Goal: Task Accomplishment & Management: Complete application form

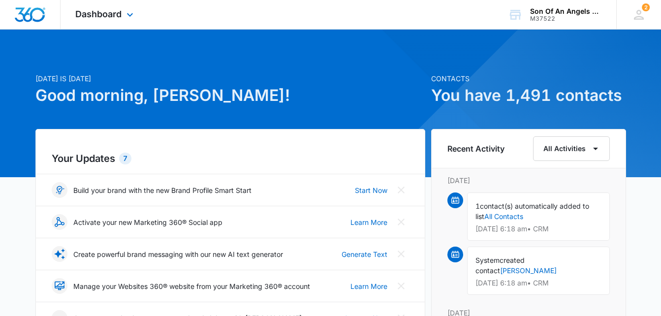
click at [130, 8] on div "Dashboard Apps Reputation Websites Forms CRM Email Social Shop Payments POS Con…" at bounding box center [106, 14] width 90 height 29
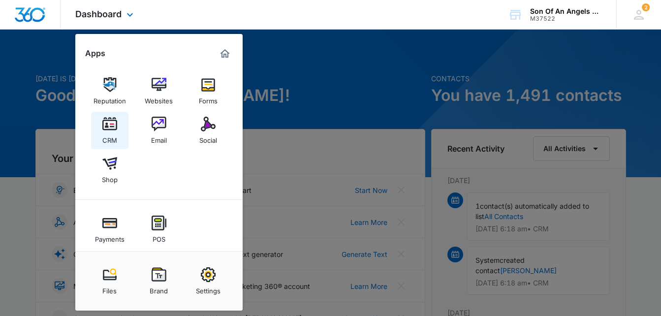
click at [112, 114] on link "CRM" at bounding box center [109, 130] width 37 height 37
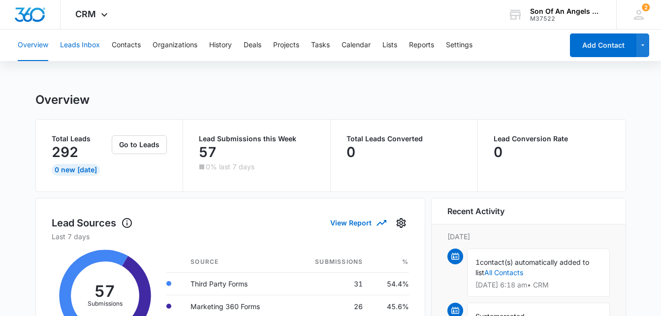
click at [94, 45] on button "Leads Inbox" at bounding box center [80, 45] width 40 height 31
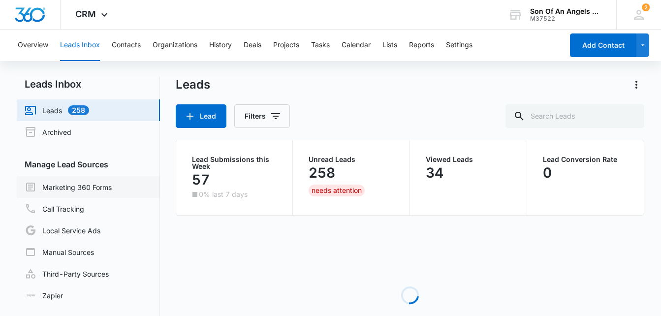
click at [70, 187] on link "Marketing 360 Forms" at bounding box center [68, 187] width 87 height 12
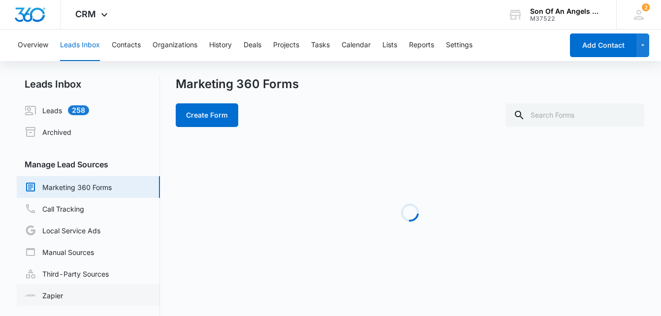
click at [43, 291] on link "Zapier" at bounding box center [44, 295] width 38 height 10
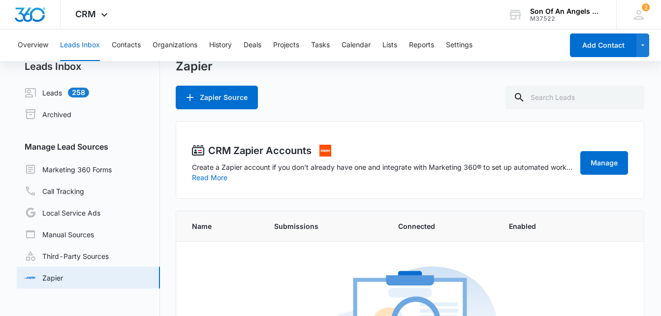
scroll to position [17, 0]
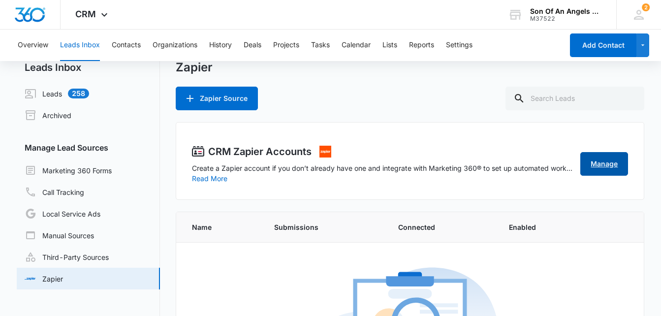
click at [602, 171] on link "Manage" at bounding box center [604, 164] width 48 height 24
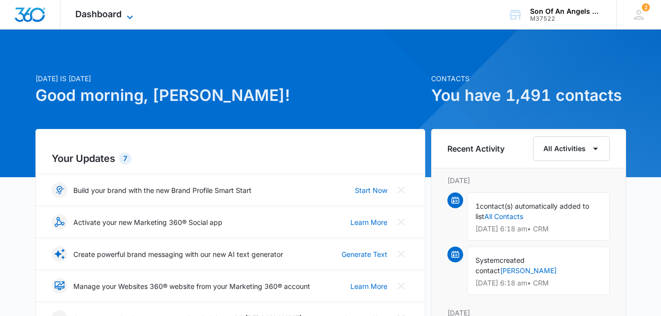
click at [119, 15] on span "Dashboard" at bounding box center [98, 14] width 46 height 10
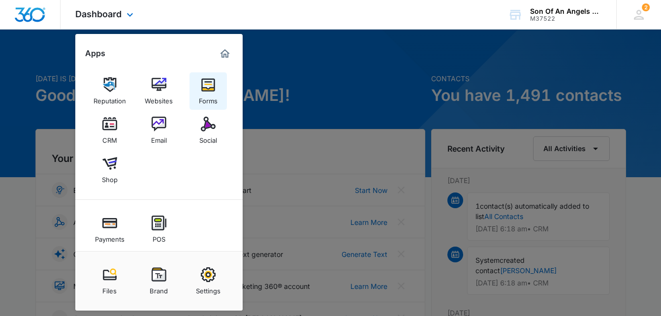
click at [205, 93] on div "Forms" at bounding box center [208, 98] width 19 height 13
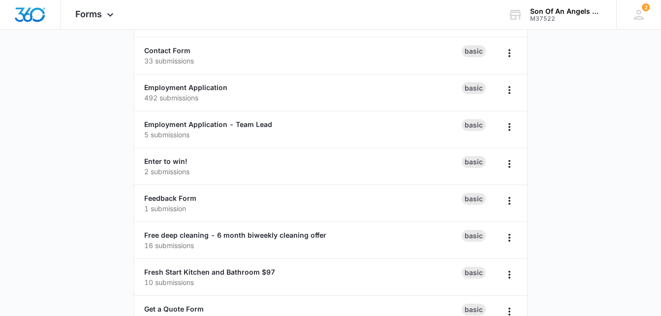
scroll to position [161, 0]
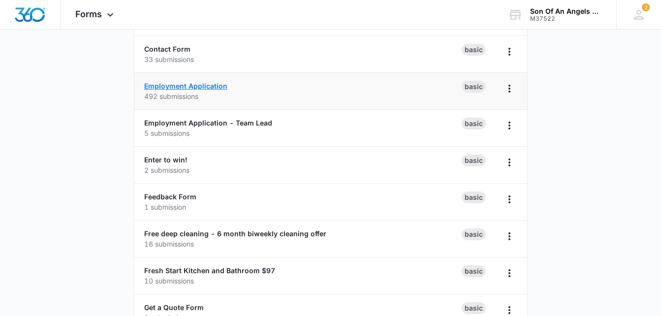
click at [220, 84] on link "Employment Application" at bounding box center [185, 86] width 83 height 8
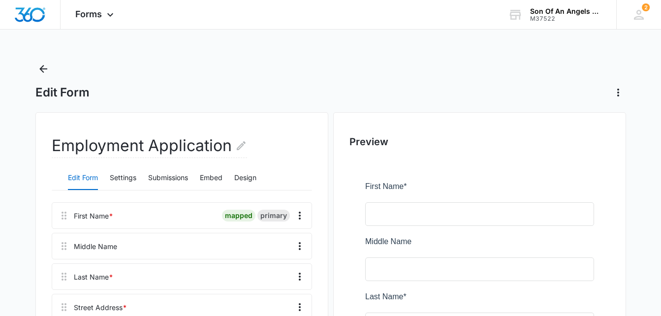
scroll to position [28, 0]
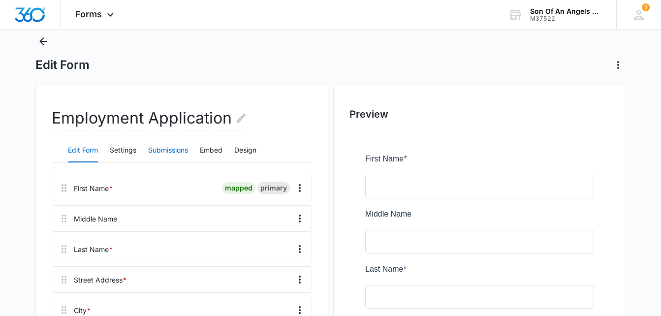
click at [166, 154] on button "Submissions" at bounding box center [168, 151] width 40 height 24
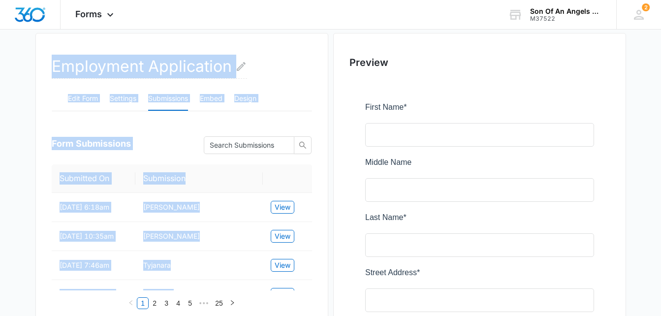
scroll to position [0, 0]
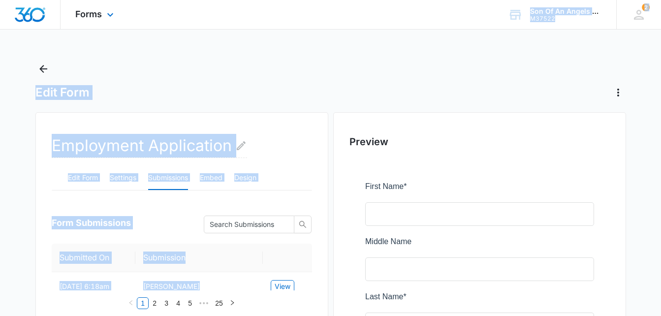
drag, startPoint x: 183, startPoint y: 169, endPoint x: 138, endPoint y: 7, distance: 167.8
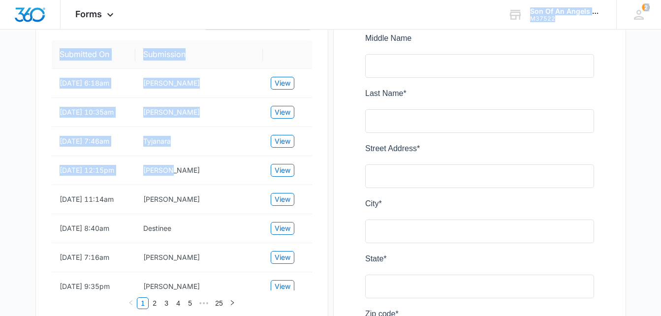
scroll to position [204, 0]
click at [248, 27] on div "Forms Apps Reputation Websites Forms CRM Email Social Shop Payments POS Content…" at bounding box center [330, 15] width 661 height 30
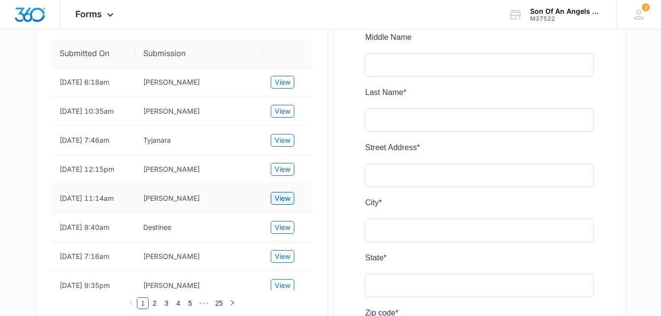
click at [292, 205] on button "View" at bounding box center [283, 198] width 24 height 13
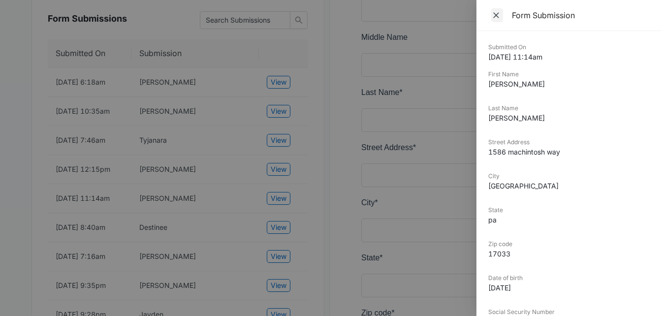
click at [498, 13] on icon "Close" at bounding box center [496, 15] width 6 height 6
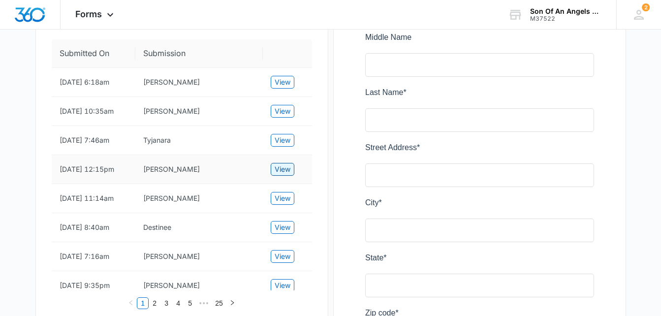
click at [284, 175] on span "View" at bounding box center [283, 169] width 16 height 11
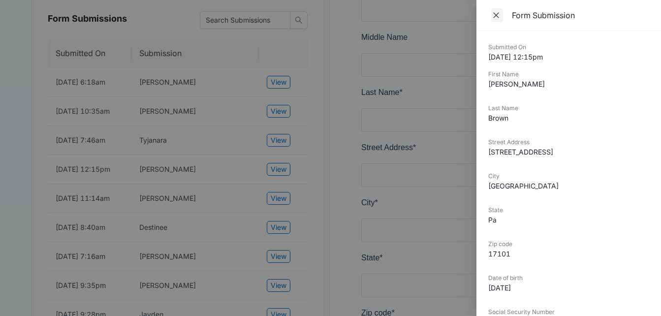
click at [498, 16] on icon "Close" at bounding box center [496, 15] width 10 height 10
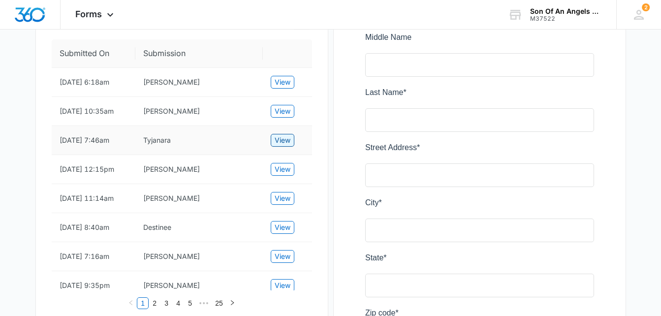
click at [277, 136] on span "View" at bounding box center [283, 140] width 16 height 11
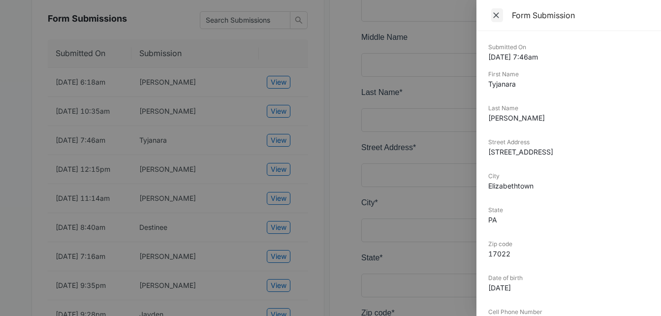
click at [493, 13] on icon "Close" at bounding box center [496, 15] width 10 height 10
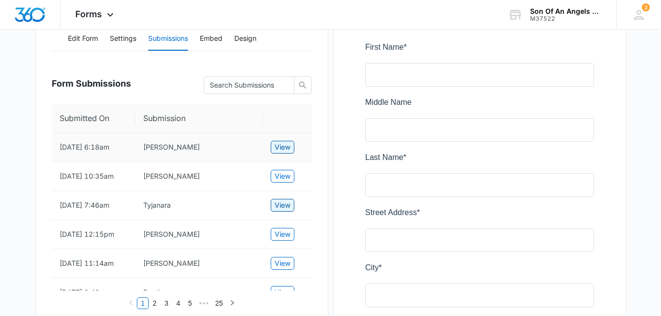
scroll to position [142, 0]
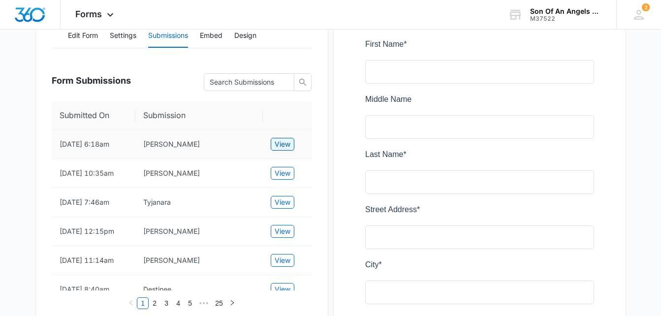
click at [276, 141] on span "View" at bounding box center [283, 144] width 16 height 11
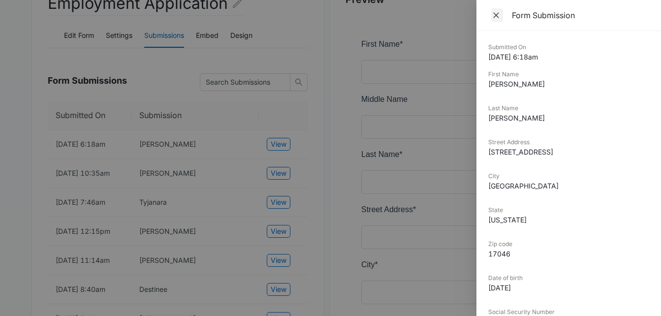
click at [493, 18] on icon "Close" at bounding box center [496, 15] width 10 height 10
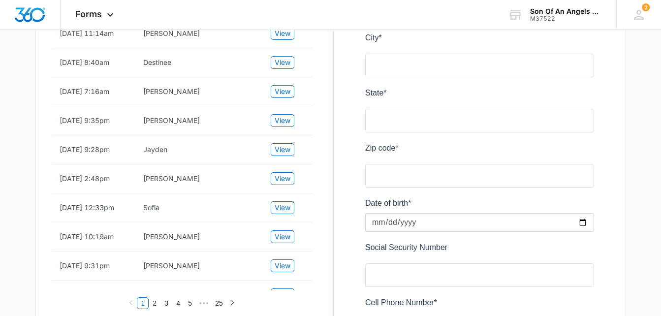
scroll to position [373, 0]
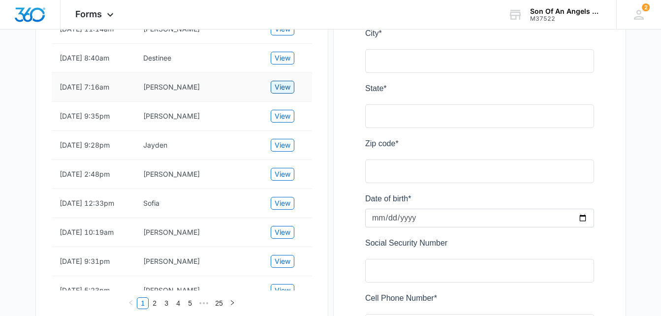
click at [282, 92] on span "View" at bounding box center [283, 87] width 16 height 11
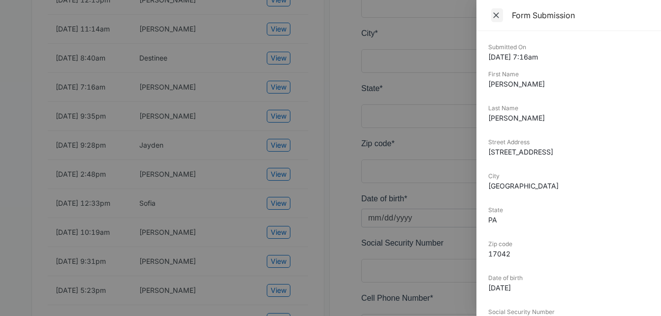
click at [492, 15] on icon "Close" at bounding box center [496, 15] width 10 height 10
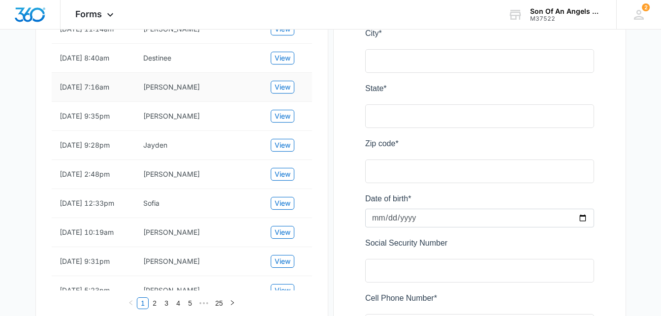
click at [281, 102] on td "View" at bounding box center [287, 87] width 49 height 29
click at [282, 92] on span "View" at bounding box center [283, 87] width 16 height 11
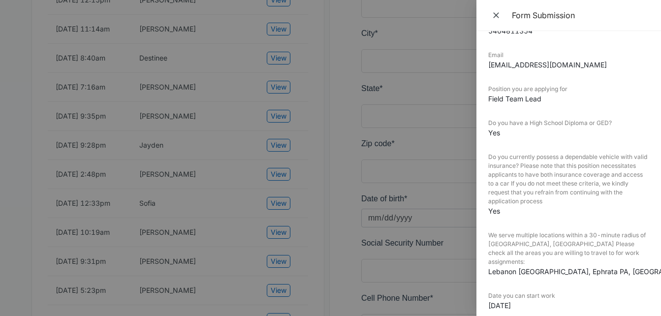
scroll to position [330, 0]
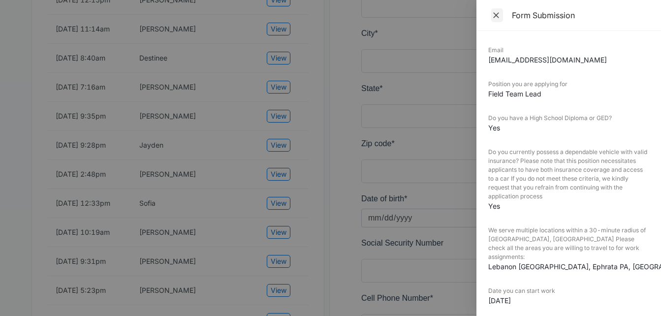
click at [497, 10] on icon "Close" at bounding box center [496, 15] width 10 height 10
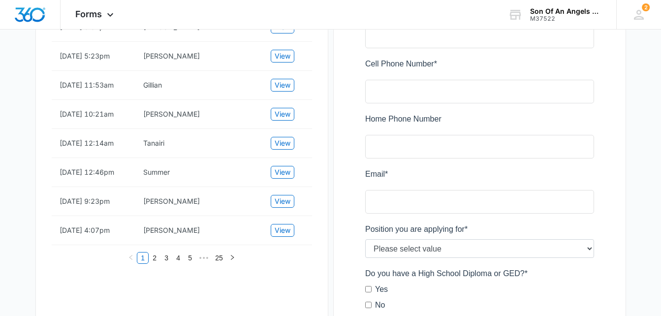
scroll to position [635, 0]
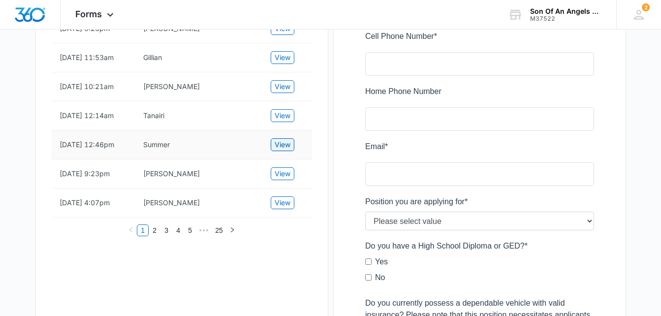
click at [285, 150] on span "View" at bounding box center [283, 144] width 16 height 11
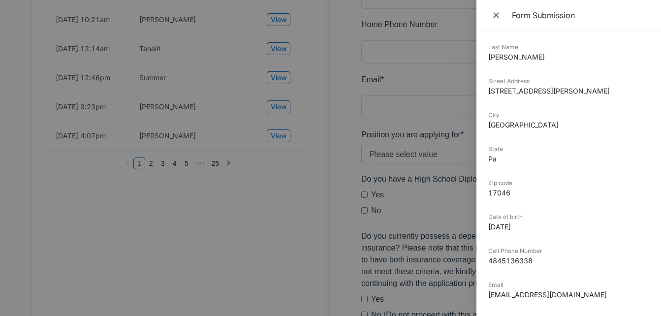
scroll to position [55, 0]
